Goal: Task Accomplishment & Management: Manage account settings

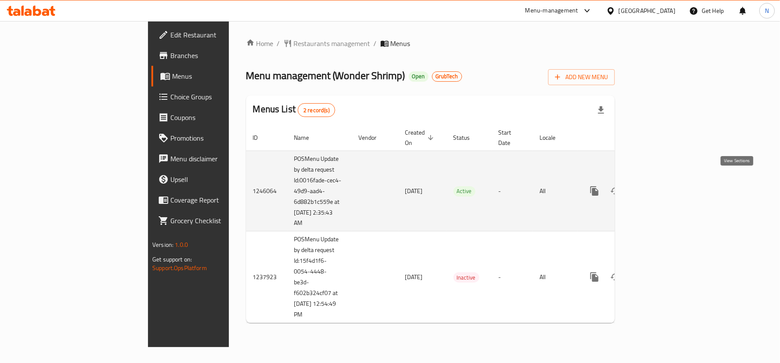
click at [662, 186] on icon "enhanced table" at bounding box center [656, 191] width 10 height 10
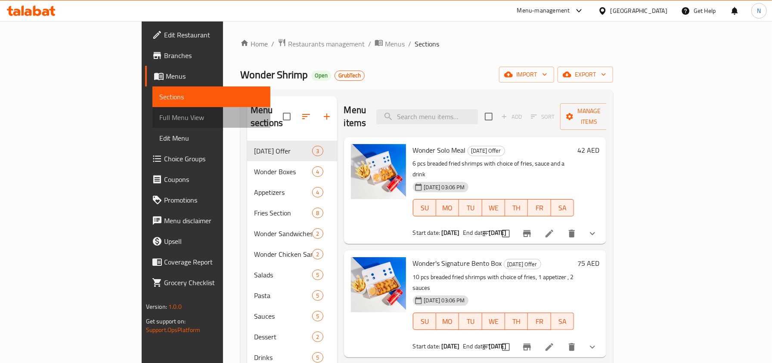
click at [152, 110] on link "Full Menu View" at bounding box center [211, 117] width 118 height 21
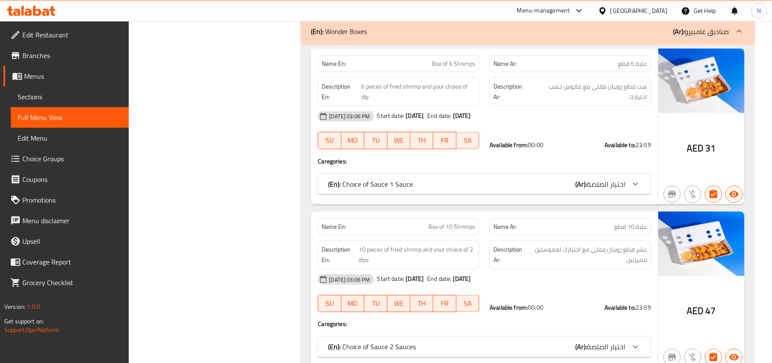
scroll to position [574, 0]
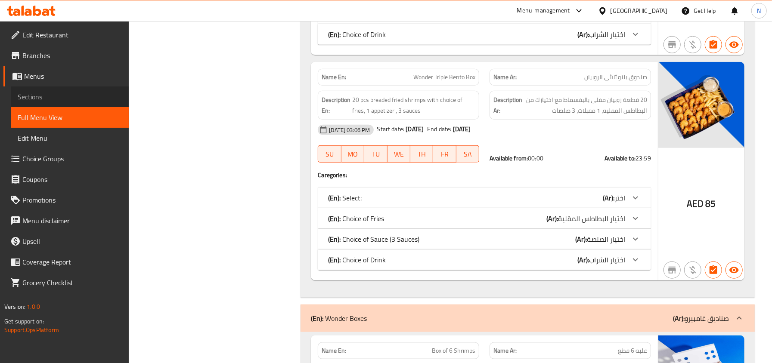
click at [60, 95] on span "Sections" at bounding box center [70, 97] width 104 height 10
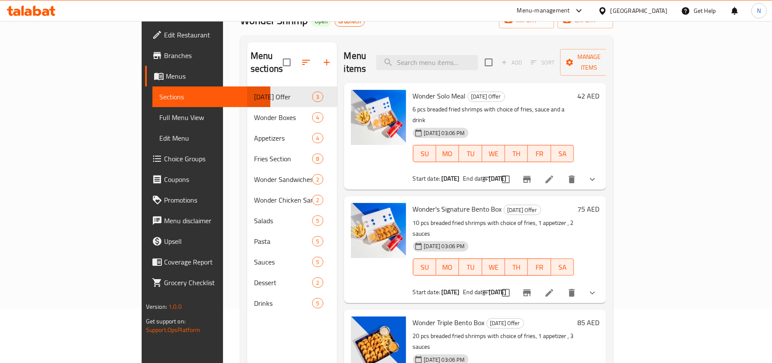
scroll to position [57, 0]
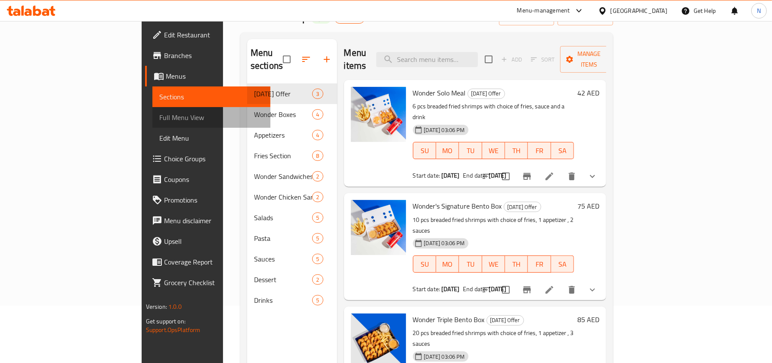
click at [159, 119] on span "Full Menu View" at bounding box center [211, 117] width 104 height 10
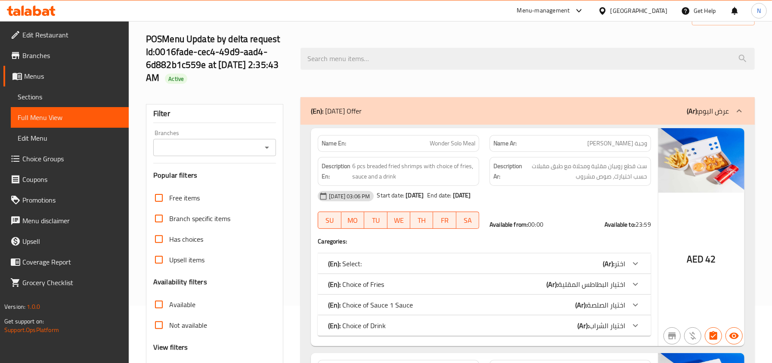
click at [209, 145] on input "Branches" at bounding box center [208, 148] width 104 height 12
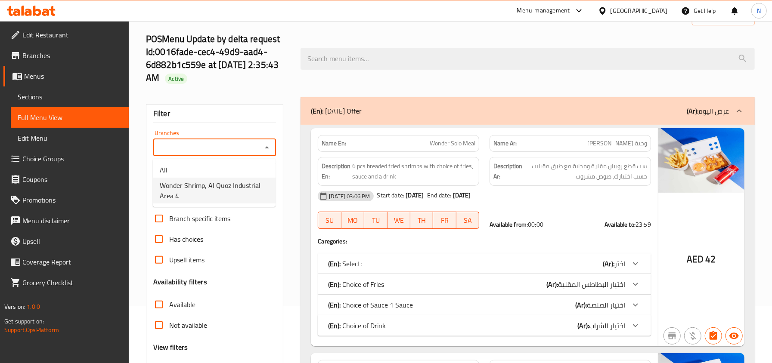
click at [214, 193] on span "Wonder Shrimp, Al Quoz Industrial Area 4" at bounding box center [214, 190] width 109 height 21
type input "Wonder Shrimp, Al Quoz Industrial Area 4"
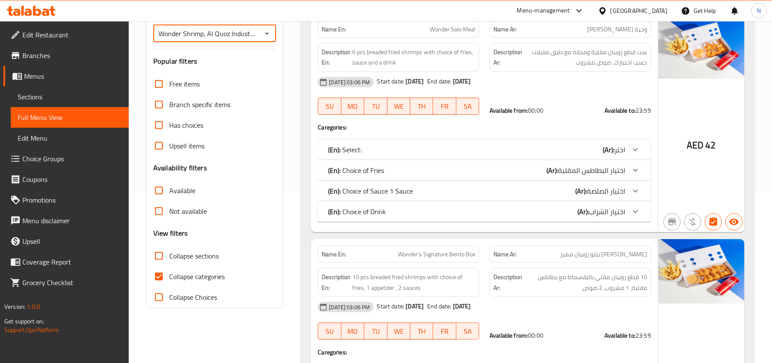
scroll to position [172, 0]
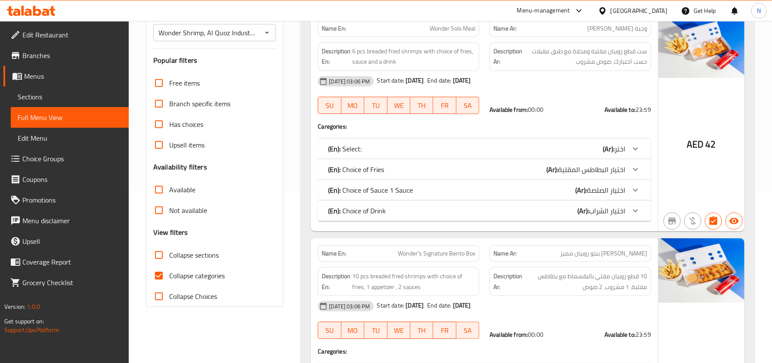
click at [179, 210] on span "Not available" at bounding box center [188, 210] width 38 height 10
click at [169, 210] on input "Not available" at bounding box center [158, 210] width 21 height 21
checkbox input "true"
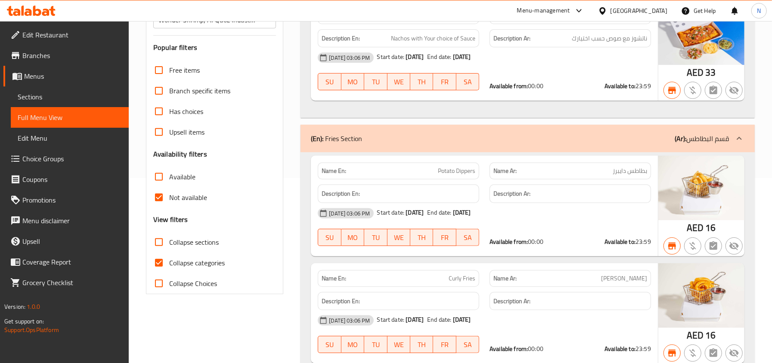
scroll to position [222, 0]
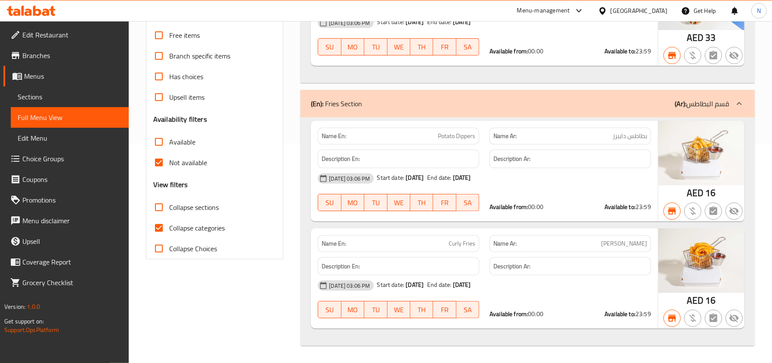
drag, startPoint x: 155, startPoint y: 225, endPoint x: 176, endPoint y: 183, distance: 46.2
click at [155, 225] on input "Collapse categories" at bounding box center [158, 228] width 21 height 21
checkbox input "false"
click at [171, 166] on span "Not available" at bounding box center [188, 162] width 38 height 10
click at [169, 166] on input "Not available" at bounding box center [158, 162] width 21 height 21
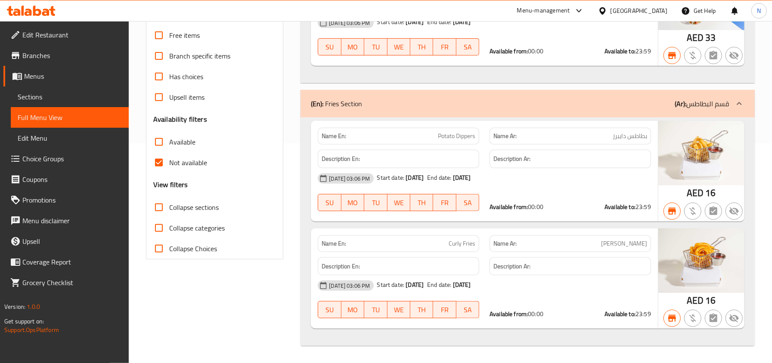
checkbox input "false"
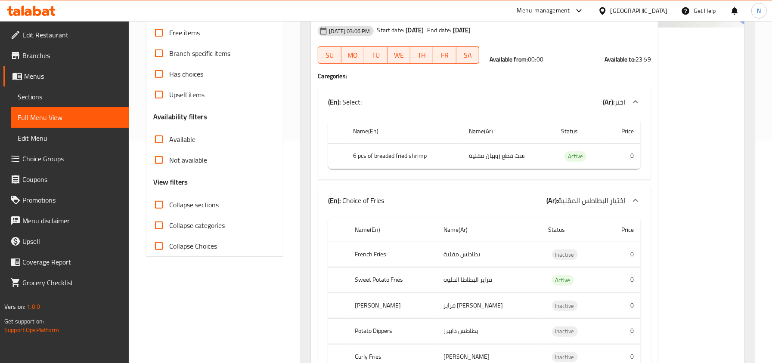
click at [59, 93] on span "Sections" at bounding box center [70, 97] width 104 height 10
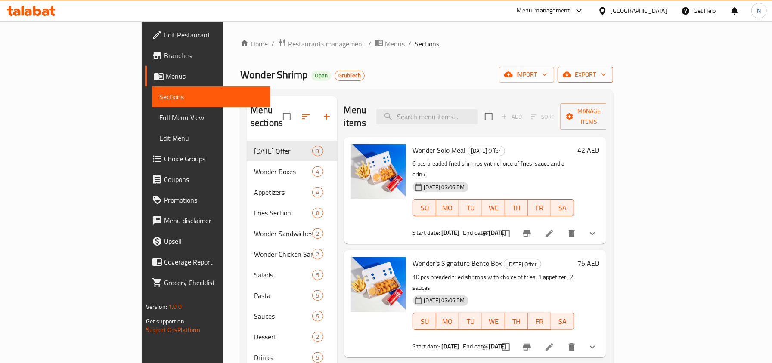
click at [606, 73] on span "export" at bounding box center [585, 74] width 42 height 11
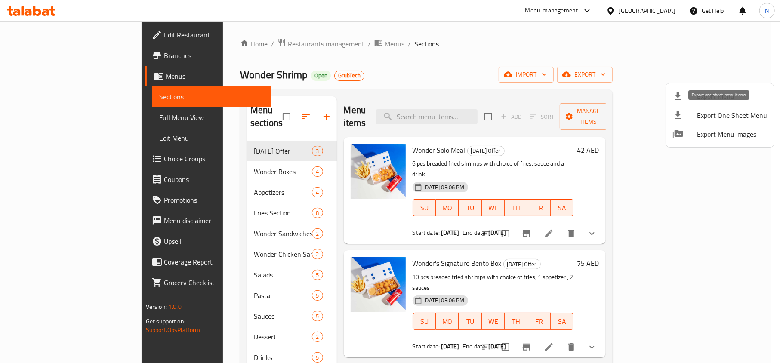
click at [706, 91] on span "Export Menu" at bounding box center [732, 96] width 70 height 10
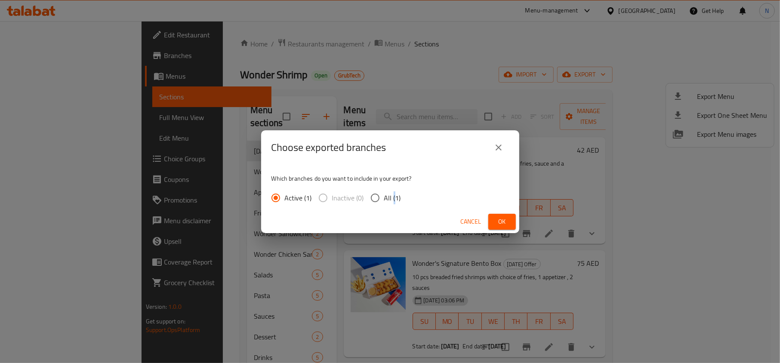
click at [393, 198] on span "All (1)" at bounding box center [392, 198] width 17 height 10
click at [381, 196] on input "All (1)" at bounding box center [375, 198] width 18 height 18
radio input "true"
click at [491, 214] on button "Ok" at bounding box center [502, 222] width 28 height 16
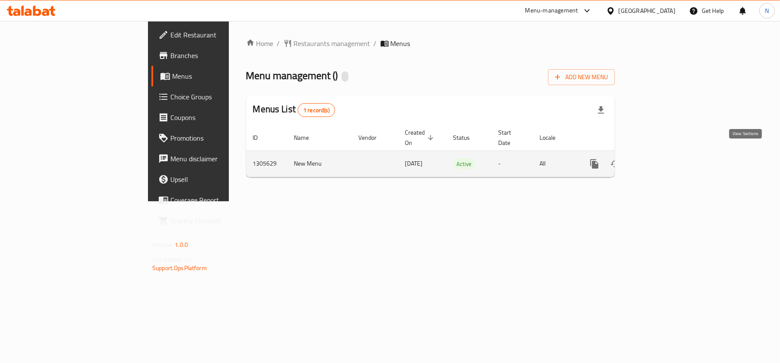
click at [662, 159] on icon "enhanced table" at bounding box center [656, 164] width 10 height 10
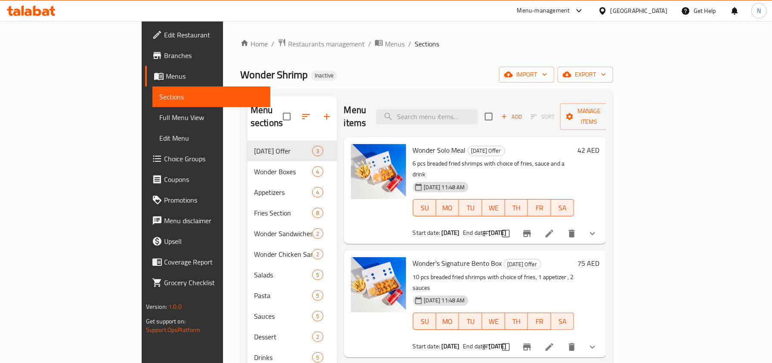
click at [159, 120] on span "Full Menu View" at bounding box center [211, 117] width 104 height 10
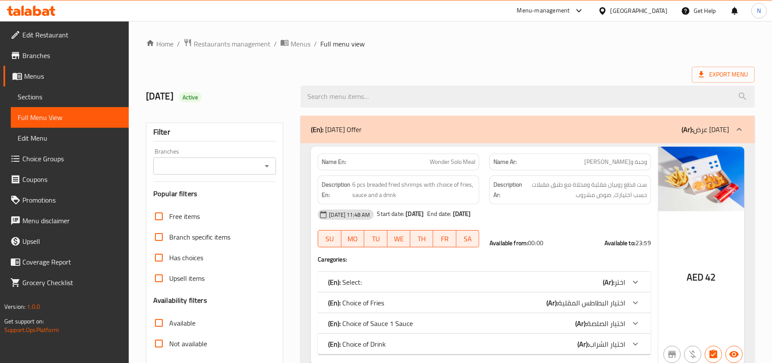
drag, startPoint x: 222, startPoint y: 178, endPoint x: 217, endPoint y: 169, distance: 10.6
click at [219, 176] on div "Filter Branches Branches Popular filters Free items Branch specific items Has c…" at bounding box center [215, 282] width 138 height 318
click at [217, 167] on input "Branches" at bounding box center [208, 166] width 104 height 12
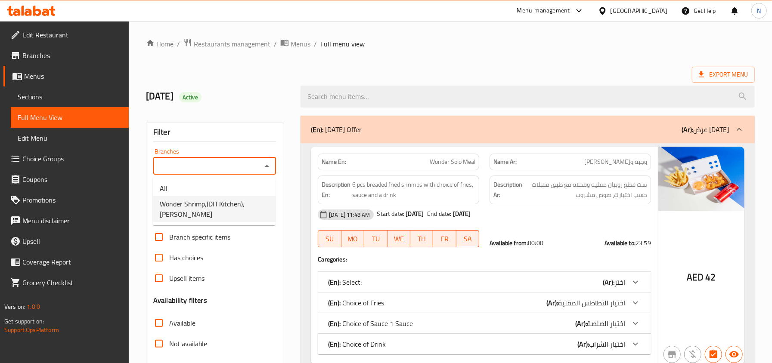
click at [217, 207] on span "Wonder Shrimp,(DH Kitchen), Al Rashidiya" at bounding box center [214, 209] width 109 height 21
type input "Wonder Shrimp,(DH Kitchen), Al Rashidiya"
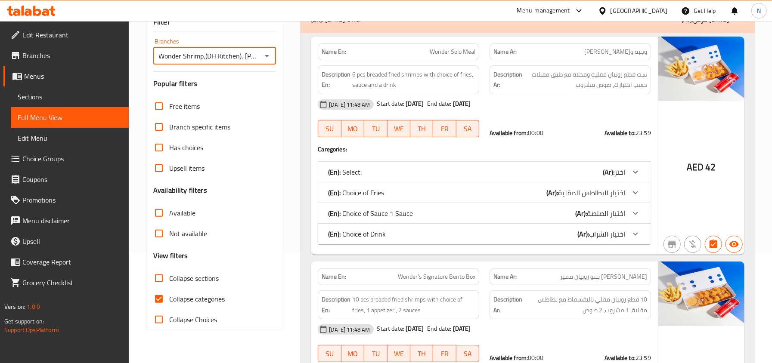
scroll to position [114, 0]
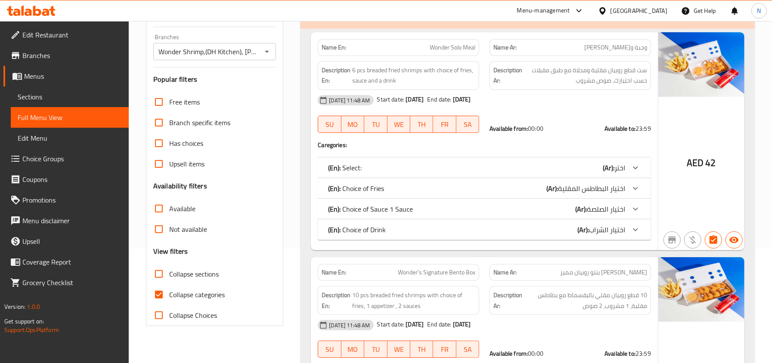
click at [186, 231] on span "Not available" at bounding box center [188, 229] width 38 height 10
click at [169, 231] on input "Not available" at bounding box center [158, 229] width 21 height 21
checkbox input "true"
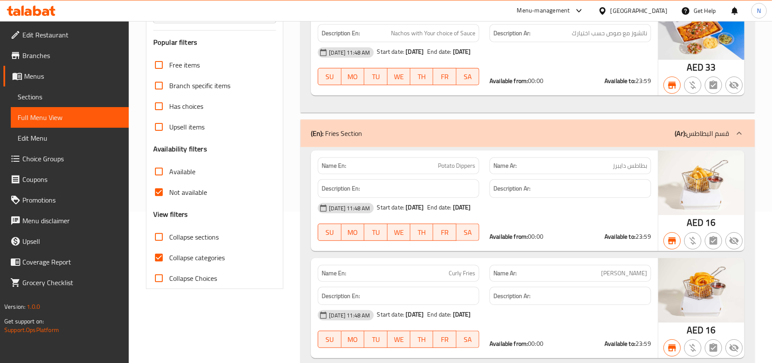
scroll to position [172, 0]
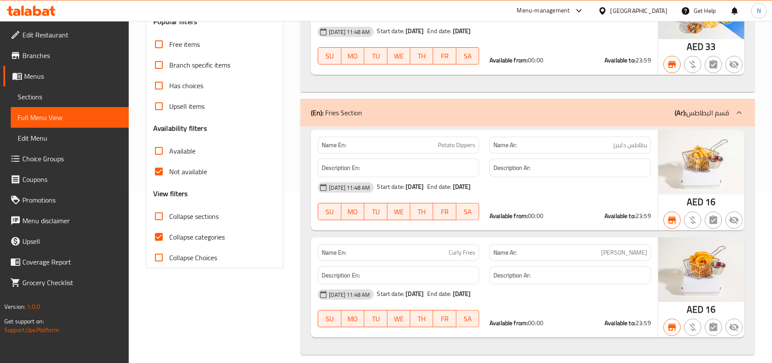
click at [160, 244] on input "Collapse categories" at bounding box center [158, 237] width 21 height 21
checkbox input "false"
click at [173, 176] on span "Not available" at bounding box center [188, 172] width 38 height 10
click at [169, 176] on input "Not available" at bounding box center [158, 171] width 21 height 21
checkbox input "false"
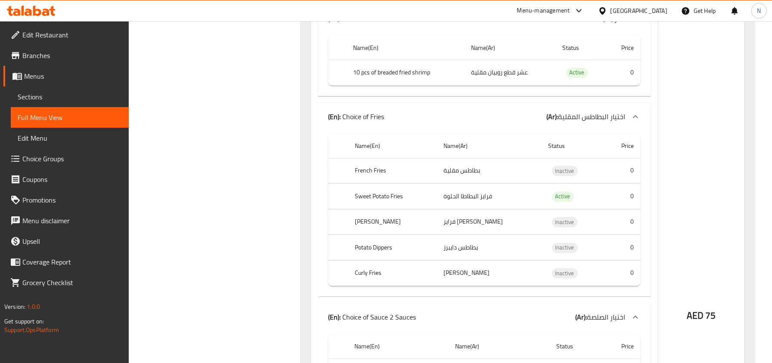
click at [74, 93] on span "Sections" at bounding box center [70, 97] width 104 height 10
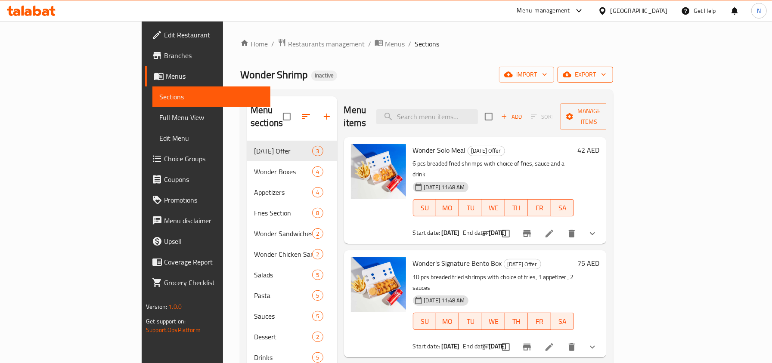
click at [606, 71] on span "export" at bounding box center [585, 74] width 42 height 11
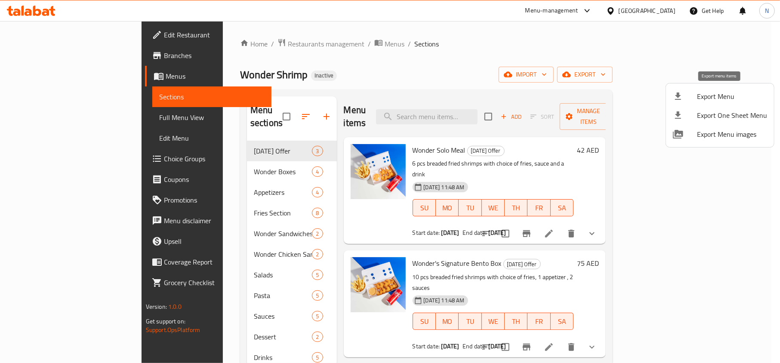
click at [702, 97] on span "Export Menu" at bounding box center [732, 96] width 70 height 10
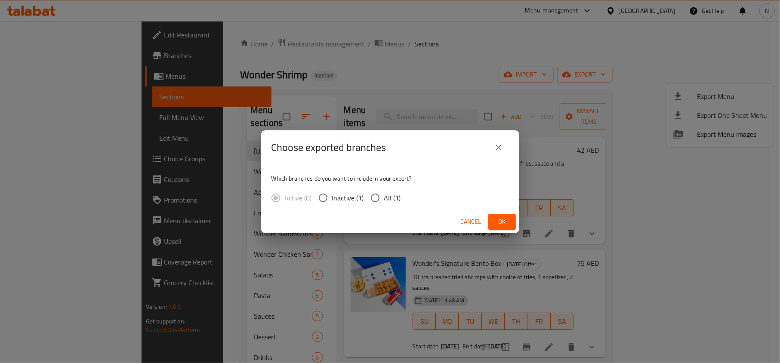
click at [392, 198] on span "All (1)" at bounding box center [392, 198] width 17 height 10
click at [384, 198] on input "All (1)" at bounding box center [375, 198] width 18 height 18
radio input "true"
click at [509, 223] on button "Ok" at bounding box center [502, 222] width 28 height 16
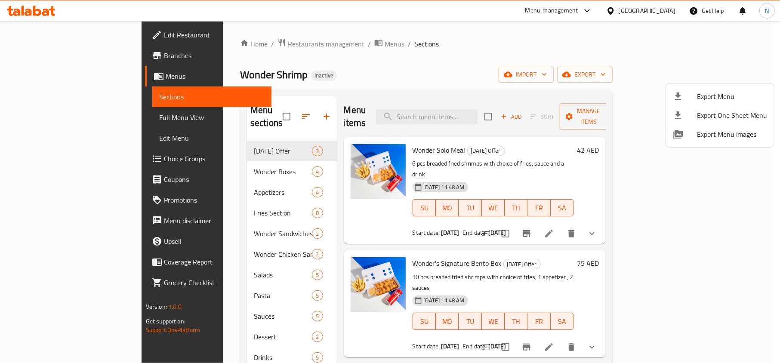
click at [192, 344] on div at bounding box center [390, 181] width 780 height 363
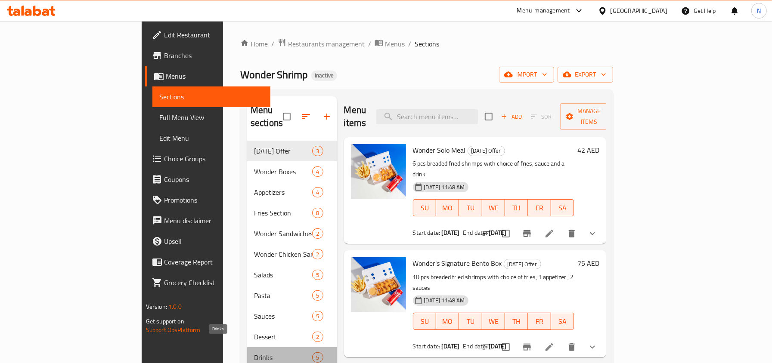
click at [254, 352] on span "Drinks" at bounding box center [283, 357] width 58 height 10
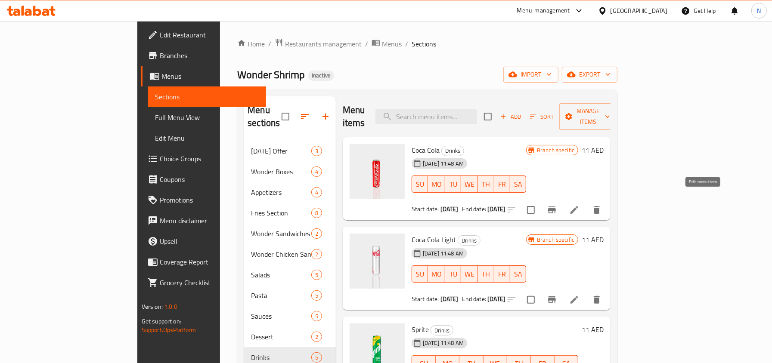
click at [579, 205] on icon at bounding box center [574, 210] width 10 height 10
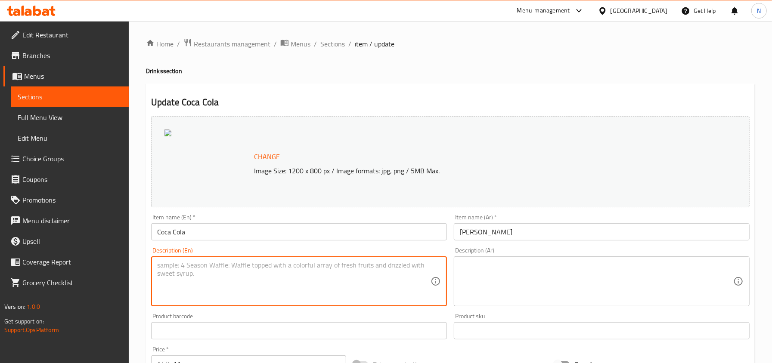
click at [286, 271] on textarea at bounding box center [293, 281] width 273 height 41
paste textarea "Carbonated soft drink"
type textarea "Carbonated soft drink"
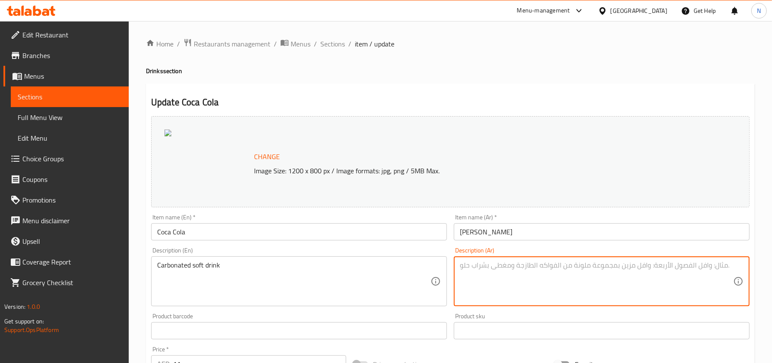
click at [482, 276] on textarea at bounding box center [596, 281] width 273 height 41
paste textarea "المشروبات الغازية"
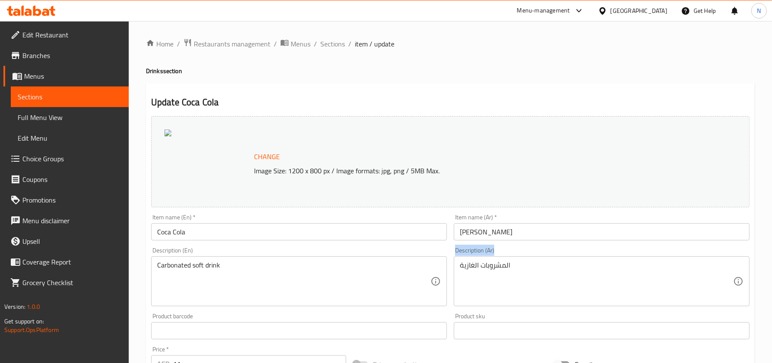
drag, startPoint x: 453, startPoint y: 264, endPoint x: 545, endPoint y: 259, distance: 92.2
click at [553, 265] on div "Description (Ar) المشروبات الغازية Description (Ar)" at bounding box center [601, 277] width 302 height 66
click at [504, 261] on div "المشروبات الغازية Description (Ar)" at bounding box center [602, 281] width 296 height 50
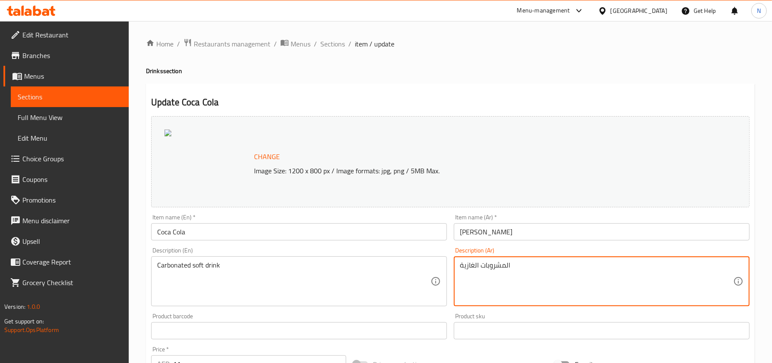
click at [504, 263] on textarea "المشروبات الغازية" at bounding box center [596, 281] width 273 height 41
type textarea "l"
type textarea "مشروب غازي مكربن"
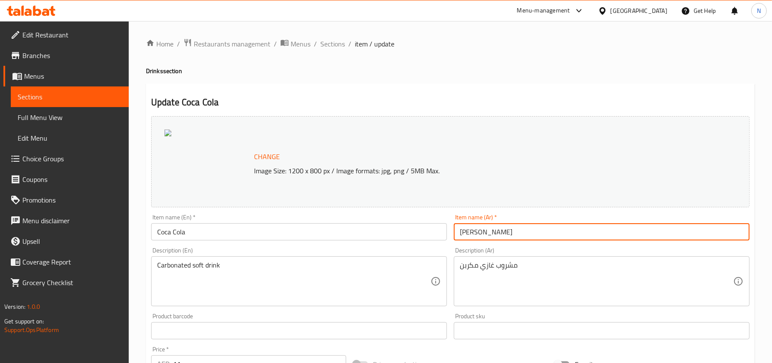
click at [522, 227] on input "كوكا كولا" at bounding box center [602, 231] width 296 height 17
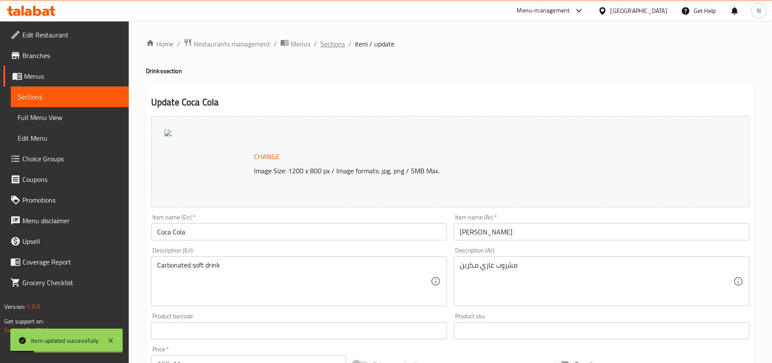
click at [334, 45] on span "Sections" at bounding box center [332, 44] width 25 height 10
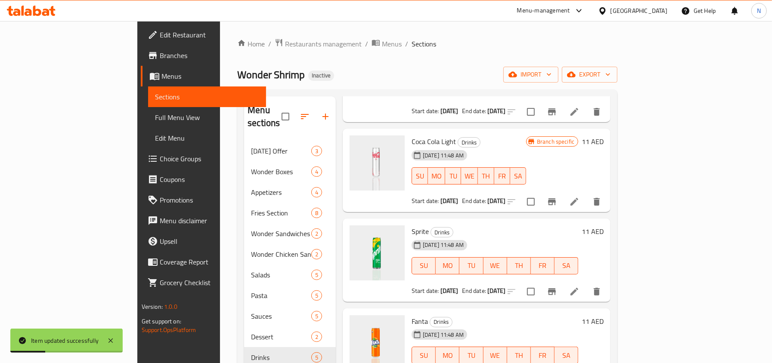
scroll to position [120, 0]
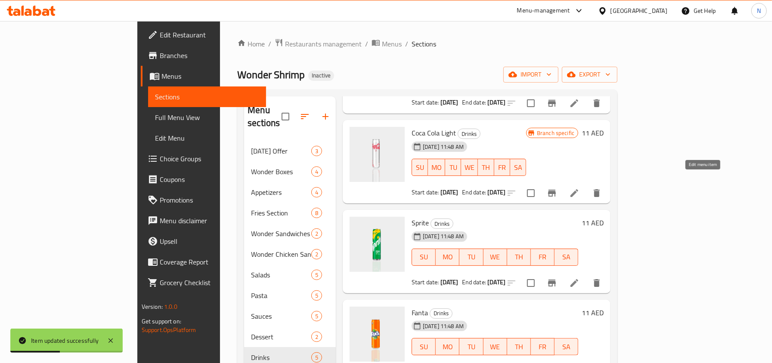
click at [579, 188] on icon at bounding box center [574, 193] width 10 height 10
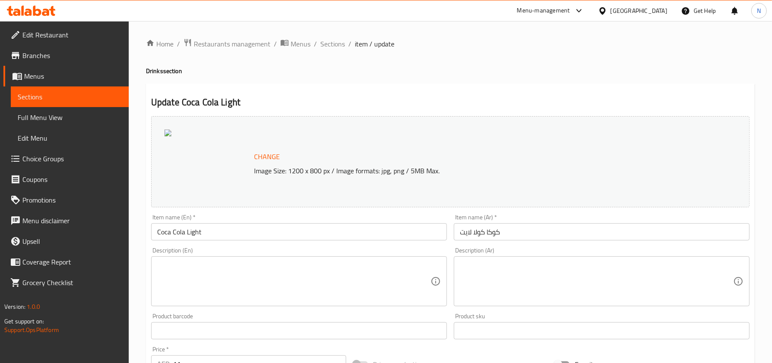
click at [222, 288] on textarea at bounding box center [293, 281] width 273 height 41
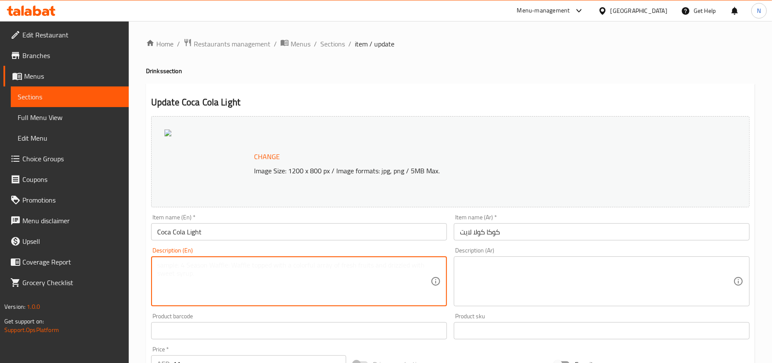
paste textarea "Soft Drink"
type textarea "Soft Drink"
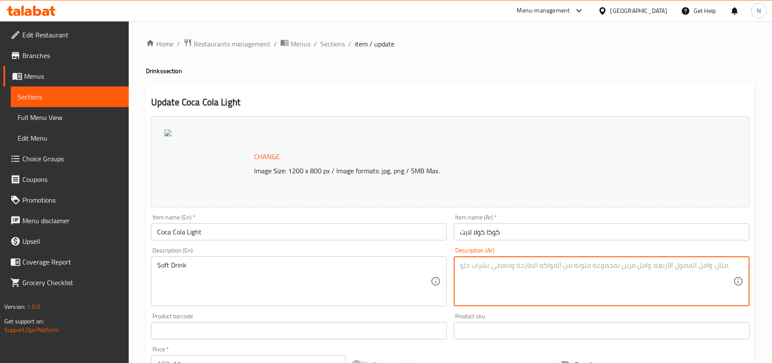
click at [479, 274] on textarea at bounding box center [596, 281] width 273 height 41
paste textarea "مشروب غازي"
type textarea "مشروب غازي"
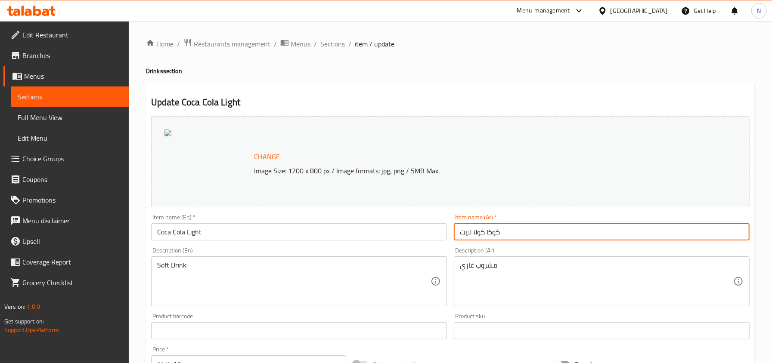
click at [502, 225] on input "كوكا كولا لايت" at bounding box center [602, 231] width 296 height 17
click at [332, 43] on span "Sections" at bounding box center [332, 44] width 25 height 10
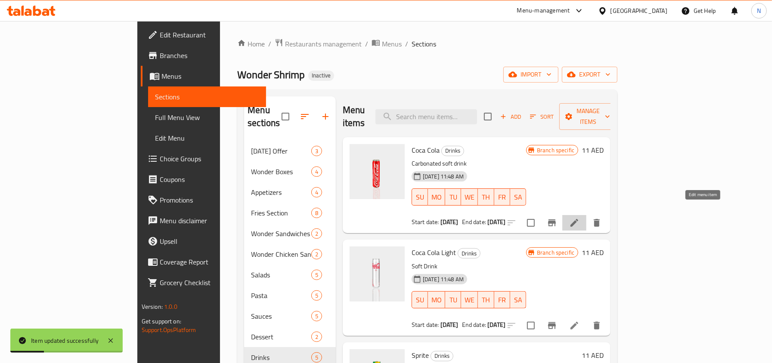
click at [579, 218] on icon at bounding box center [574, 223] width 10 height 10
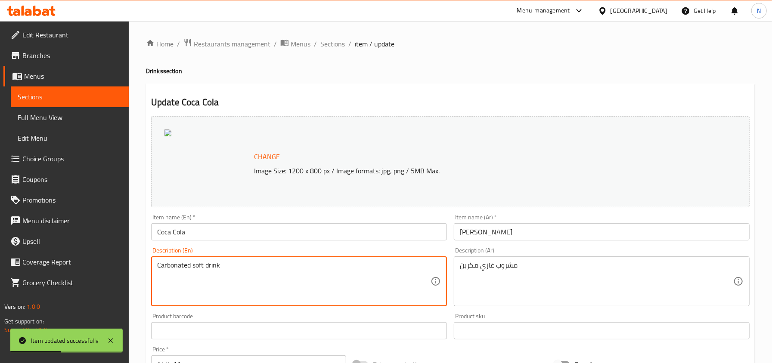
click at [167, 274] on textarea "Carbonated soft drink" at bounding box center [293, 281] width 273 height 41
type textarea "soft drink"
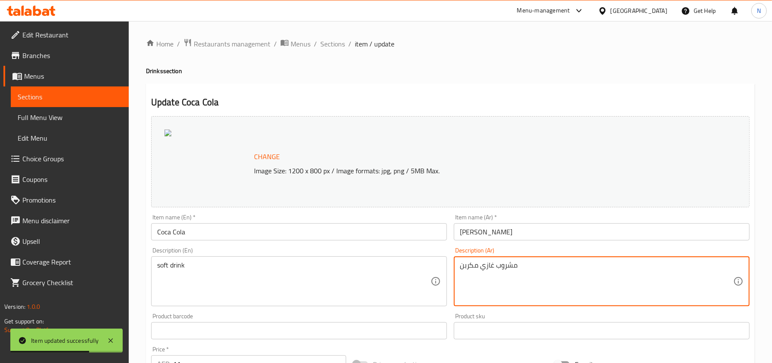
click at [470, 265] on textarea "مشروب غازي مكربن" at bounding box center [596, 281] width 273 height 41
type textarea "مشروب غازي"
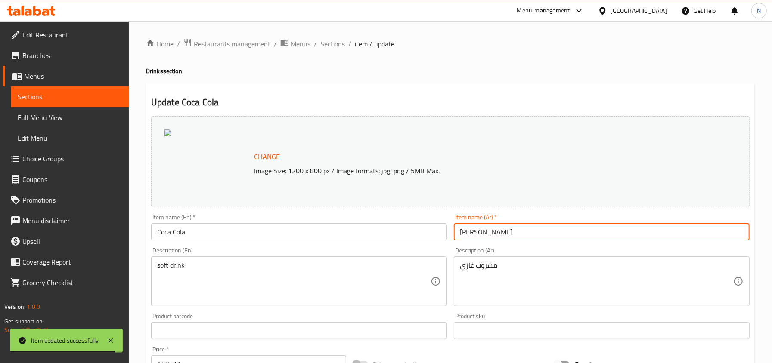
click at [479, 236] on input "كوكا كولا" at bounding box center [602, 231] width 296 height 17
click at [329, 43] on span "Sections" at bounding box center [332, 44] width 25 height 10
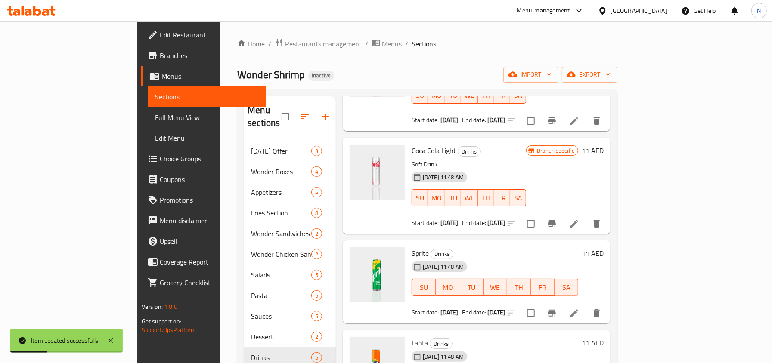
scroll to position [133, 0]
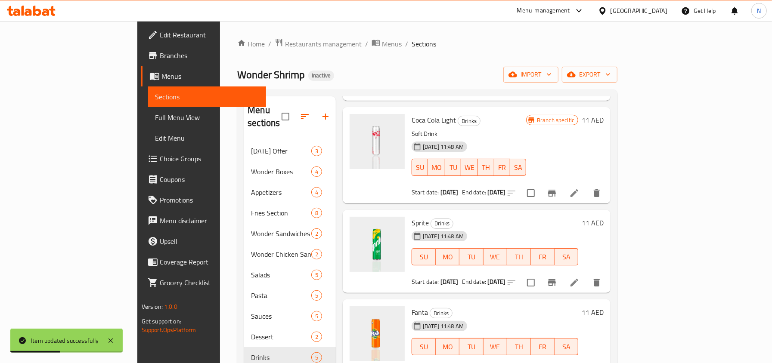
click at [586, 275] on li at bounding box center [574, 282] width 24 height 15
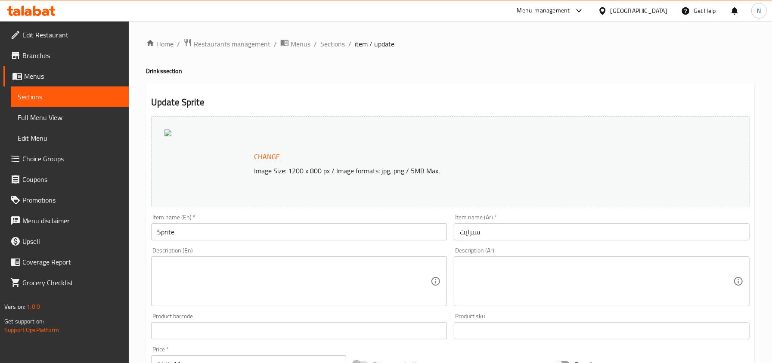
click at [254, 269] on textarea at bounding box center [293, 281] width 273 height 41
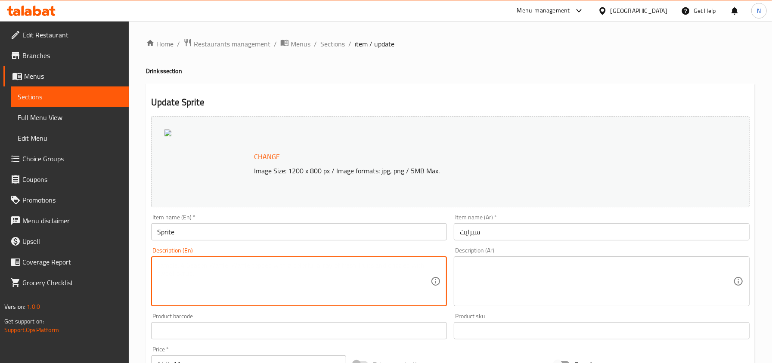
paste textarea "Non-caffeinated soft drink"
type textarea "Non-caffeinated soft drink"
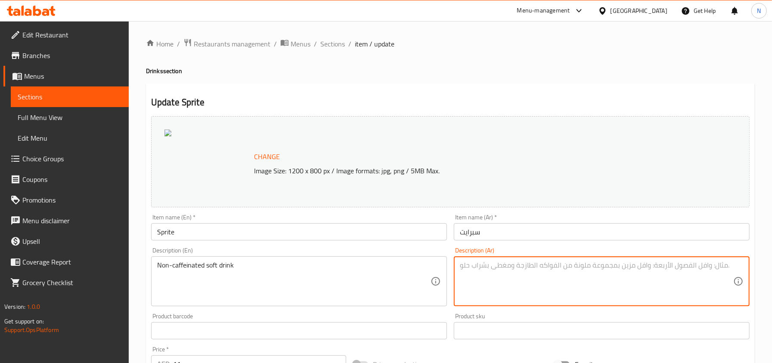
click at [513, 272] on textarea at bounding box center [596, 281] width 273 height 41
paste textarea "مشروب غازي خالٍ من الكافيين"
type textarea "مشروب غازي خالٍ من الكافيين"
click at [496, 243] on div "Item name (Ar)   * سبرايت Item name (Ar) *" at bounding box center [601, 227] width 302 height 33
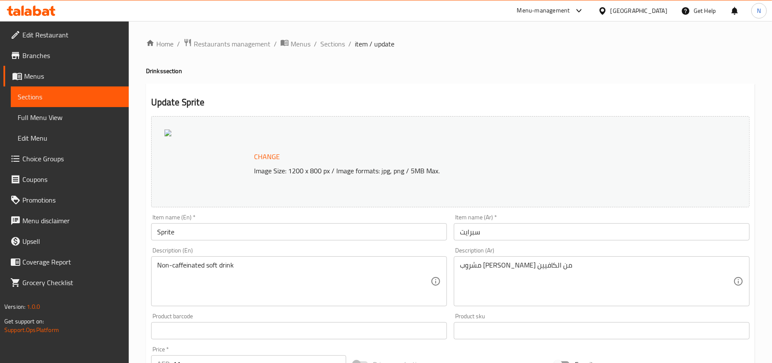
click at [496, 234] on input "سبرايت" at bounding box center [602, 231] width 296 height 17
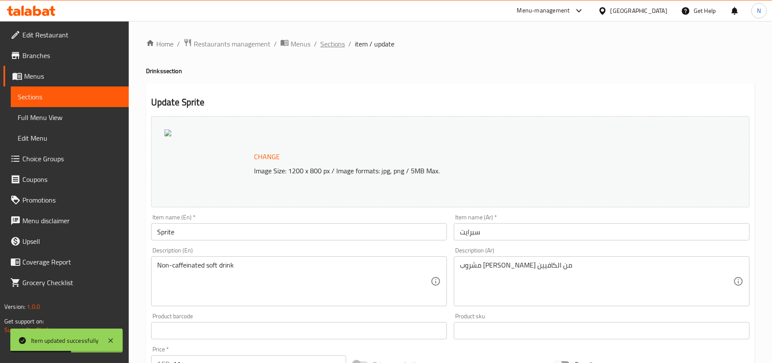
click at [339, 41] on span "Sections" at bounding box center [332, 44] width 25 height 10
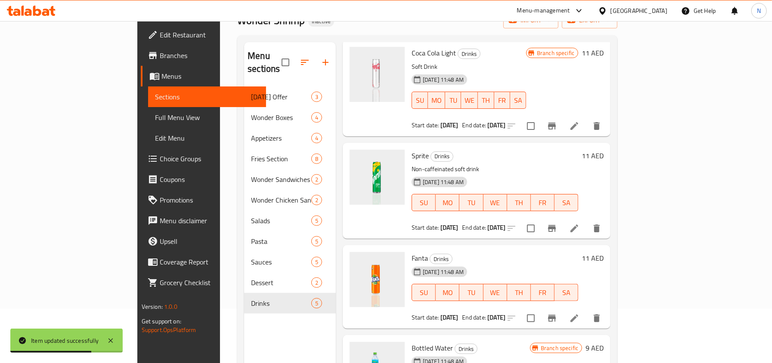
scroll to position [121, 0]
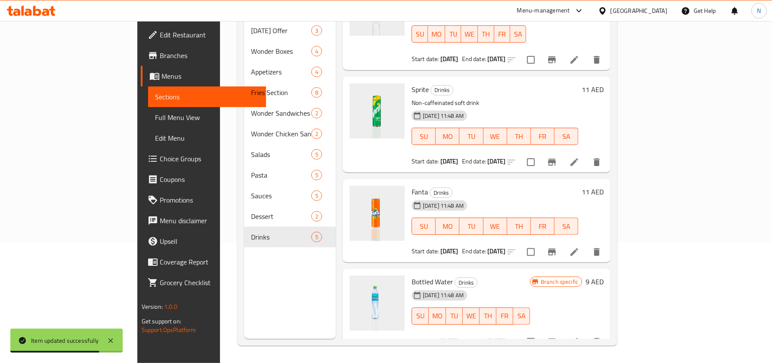
click at [586, 244] on li at bounding box center [574, 251] width 24 height 15
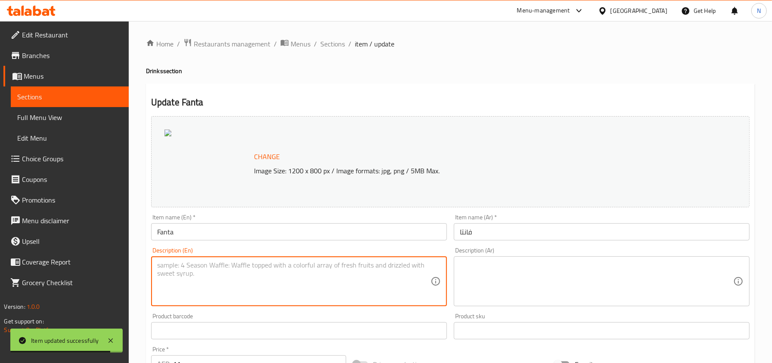
click at [220, 278] on textarea at bounding box center [293, 281] width 273 height 41
paste textarea "Carbonated soft drink"
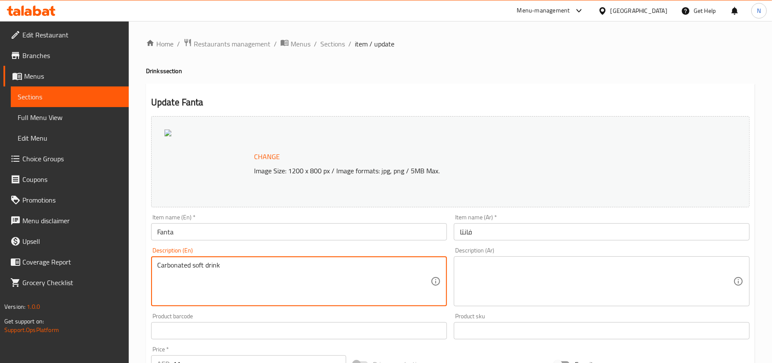
type textarea "Carbonated soft drink"
click at [579, 272] on textarea at bounding box center [596, 281] width 273 height 41
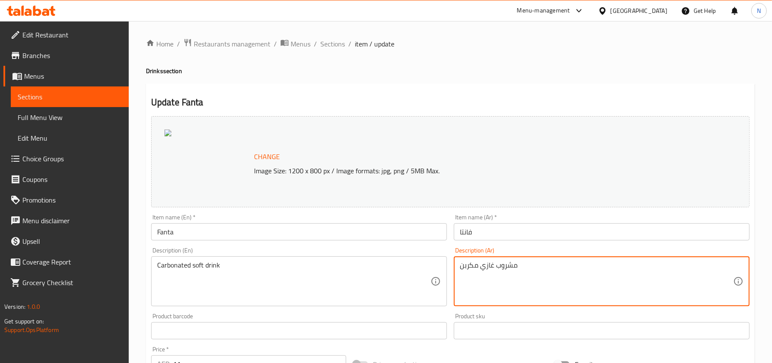
type textarea "مشروب غازي مكربن"
click at [496, 235] on input "فانتا" at bounding box center [602, 231] width 296 height 17
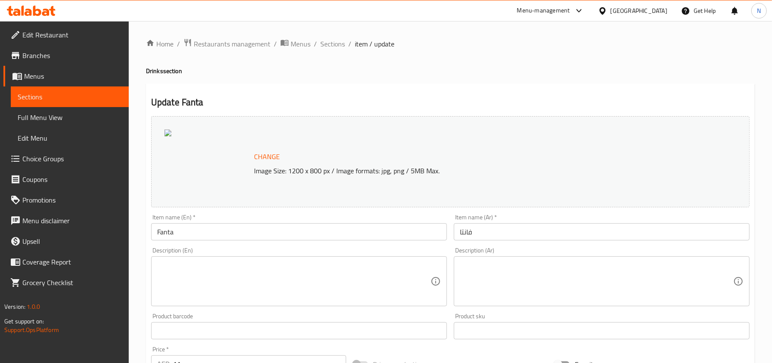
click at [307, 286] on textarea at bounding box center [293, 281] width 273 height 41
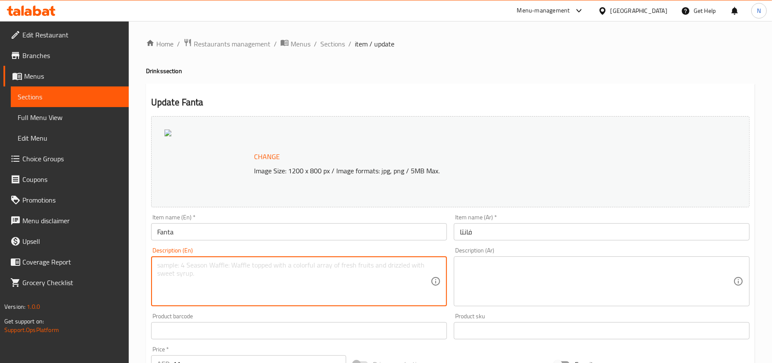
paste textarea "Carbonated soft drink"
type textarea "Carbonated soft drink"
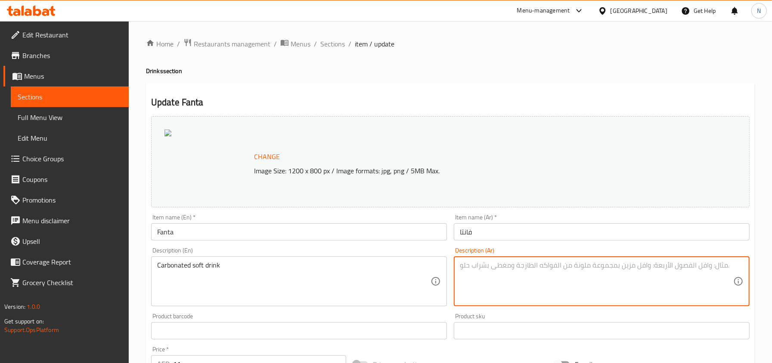
click at [504, 272] on textarea at bounding box center [596, 281] width 273 height 41
type textarea "مشروب غازي مكربن"
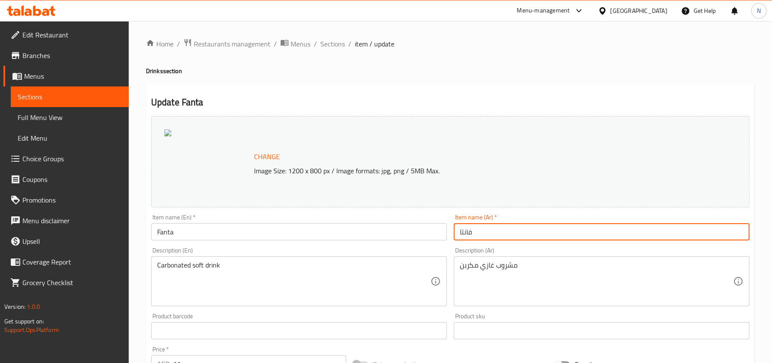
click at [491, 233] on input "فانتا" at bounding box center [602, 231] width 296 height 17
click at [331, 45] on span "Sections" at bounding box center [332, 44] width 25 height 10
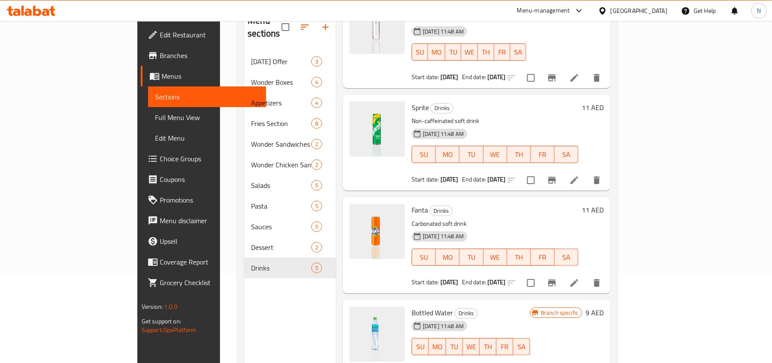
scroll to position [121, 0]
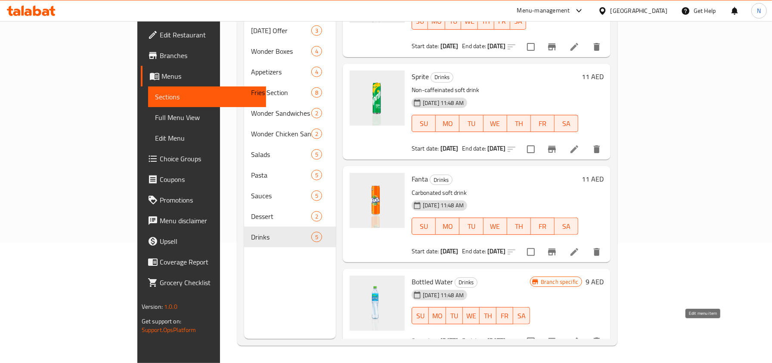
click at [579, 336] on icon at bounding box center [574, 341] width 10 height 10
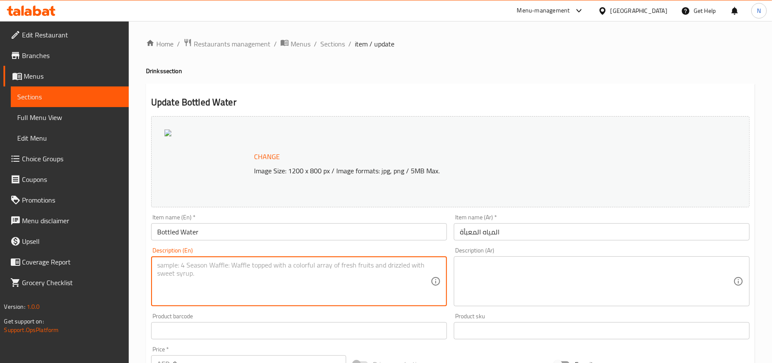
click at [294, 286] on textarea at bounding box center [293, 281] width 273 height 41
paste textarea "Mineral Water"
type textarea "Mineral Water"
click at [493, 271] on textarea at bounding box center [596, 281] width 273 height 41
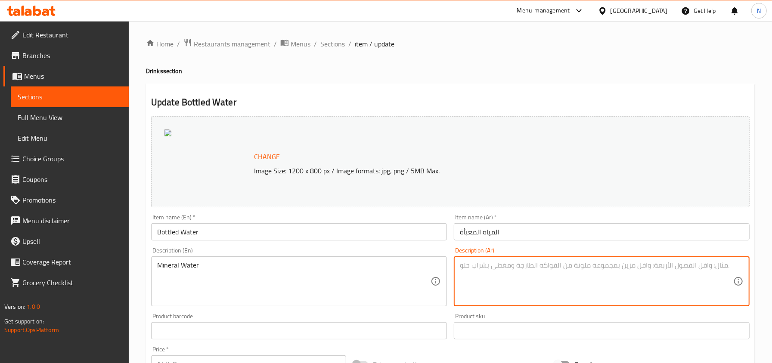
click at [501, 234] on input "المياه المعبأة" at bounding box center [602, 231] width 296 height 17
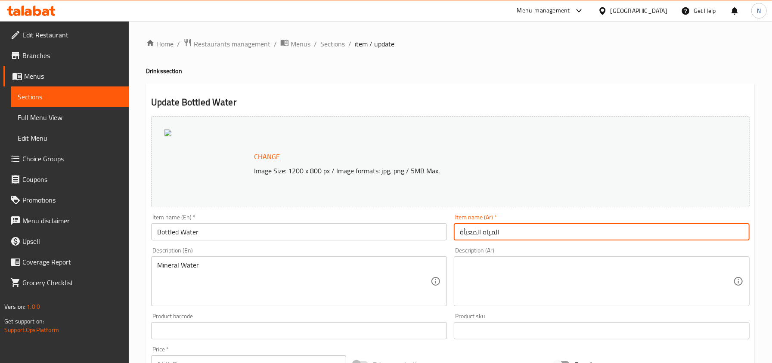
click at [499, 267] on textarea at bounding box center [596, 281] width 273 height 41
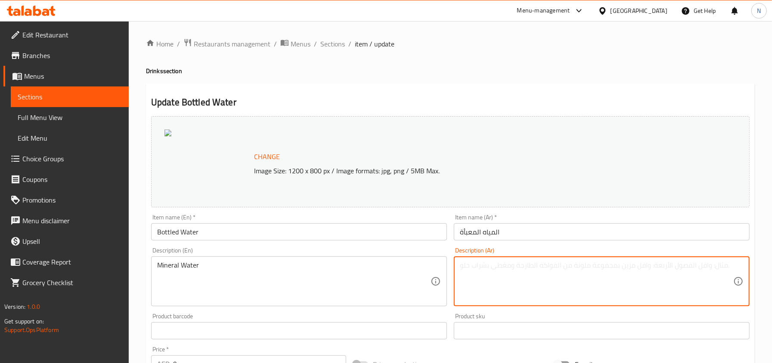
paste textarea "مياه معدنية"
type textarea "مياه معدنية"
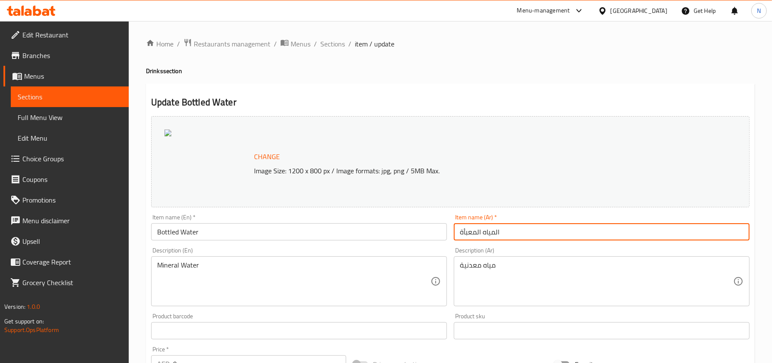
click at [514, 237] on input "المياه المعبأة" at bounding box center [602, 231] width 296 height 17
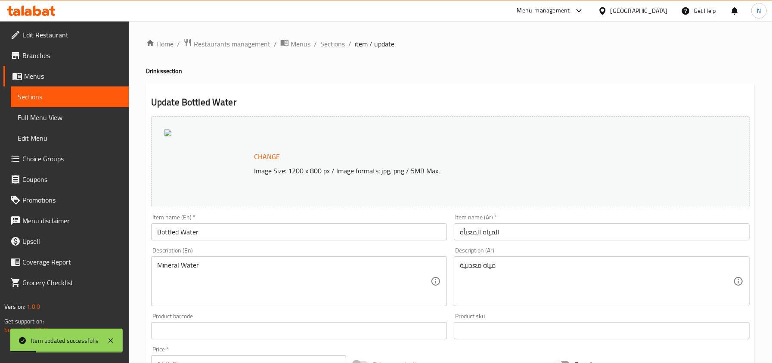
click at [337, 44] on span "Sections" at bounding box center [332, 44] width 25 height 10
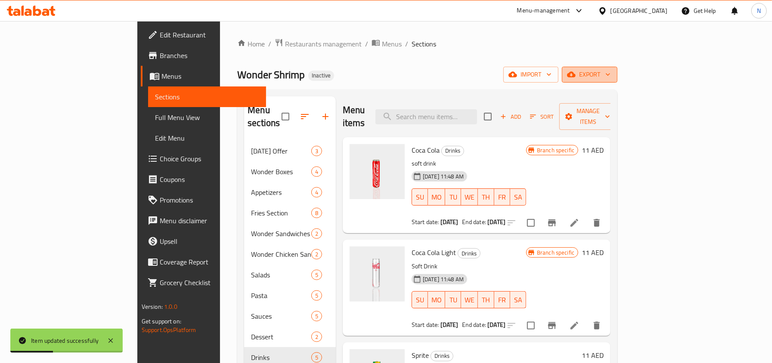
click at [610, 69] on span "export" at bounding box center [589, 74] width 42 height 11
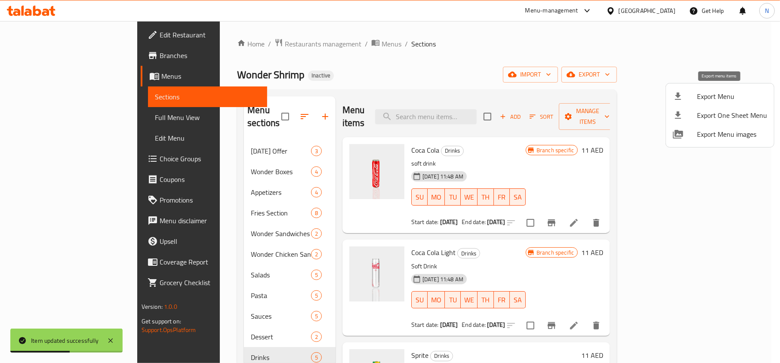
click at [705, 100] on span "Export Menu" at bounding box center [732, 96] width 70 height 10
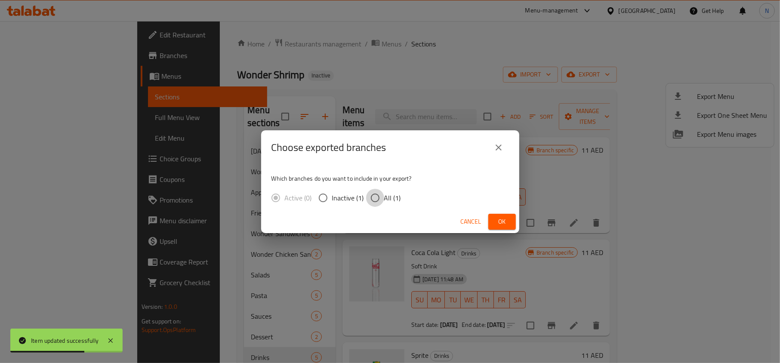
click at [379, 192] on input "All (1)" at bounding box center [375, 198] width 18 height 18
radio input "true"
click at [503, 228] on button "Ok" at bounding box center [502, 222] width 28 height 16
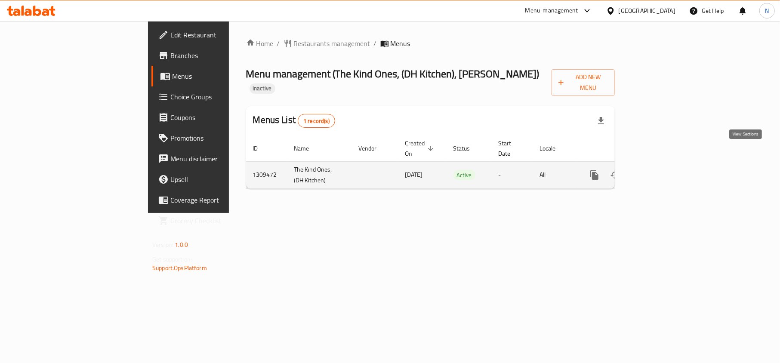
click at [662, 170] on icon "enhanced table" at bounding box center [656, 175] width 10 height 10
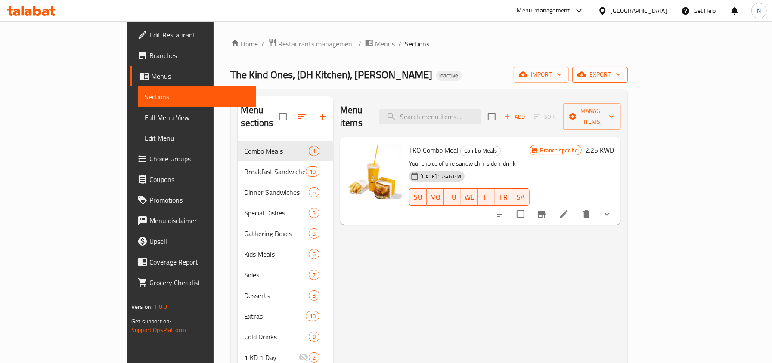
click at [586, 78] on icon "button" at bounding box center [581, 74] width 9 height 9
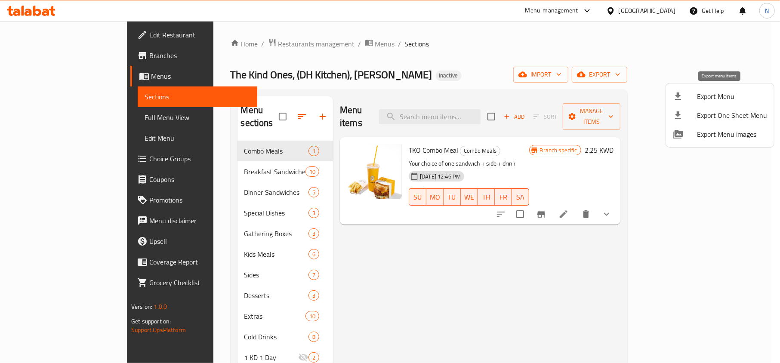
click at [716, 102] on span "Export Menu" at bounding box center [732, 96] width 70 height 10
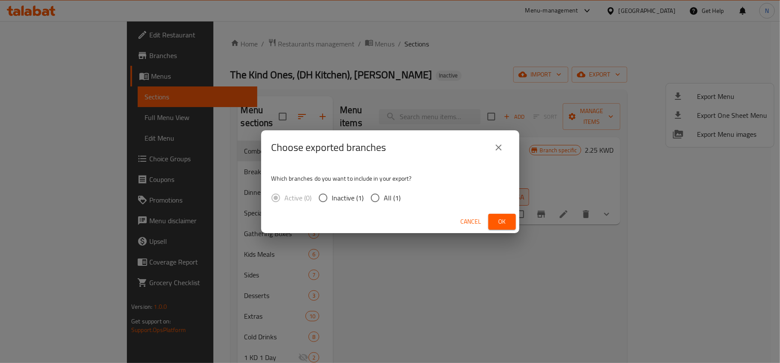
click at [386, 203] on span "All (1)" at bounding box center [392, 198] width 17 height 10
click at [384, 203] on input "All (1)" at bounding box center [375, 198] width 18 height 18
radio input "true"
click at [504, 219] on span "Ok" at bounding box center [502, 221] width 14 height 11
